Goal: Task Accomplishment & Management: Manage account settings

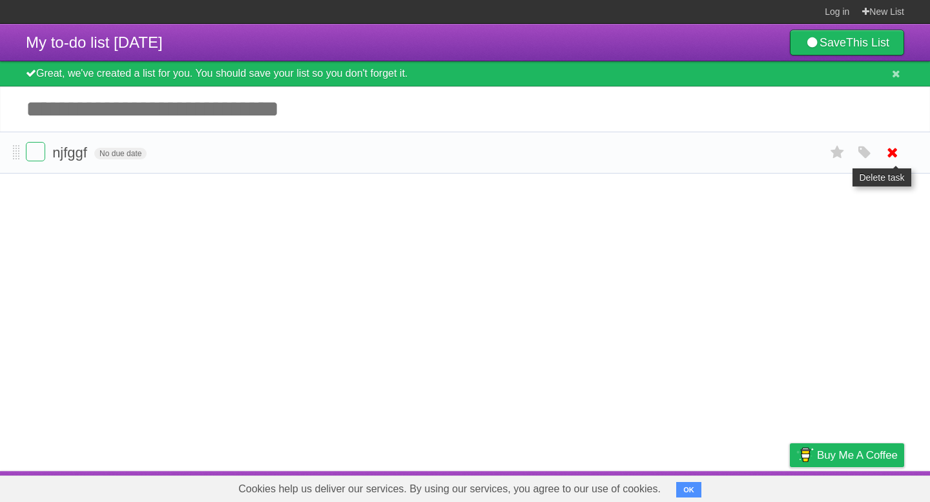
click at [774, 150] on icon at bounding box center [892, 152] width 18 height 21
click at [774, 155] on icon at bounding box center [892, 152] width 18 height 21
click at [354, 110] on input "Add another task" at bounding box center [465, 109] width 930 height 45
click at [774, 158] on icon at bounding box center [892, 152] width 18 height 21
